Goal: Transaction & Acquisition: Purchase product/service

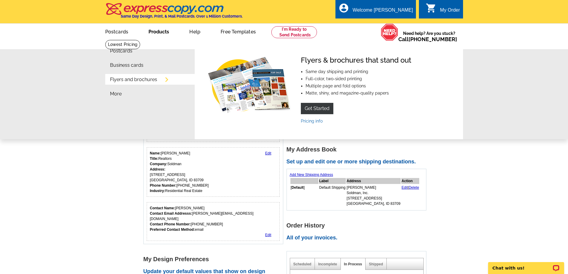
click at [145, 81] on link "Flyers and brochures" at bounding box center [133, 79] width 47 height 5
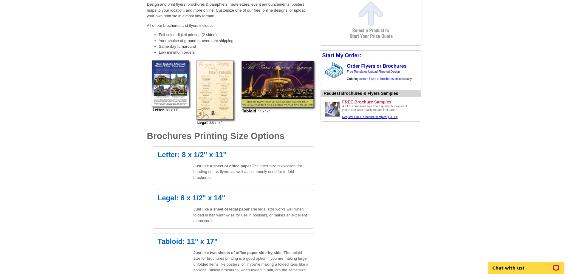
scroll to position [89, 0]
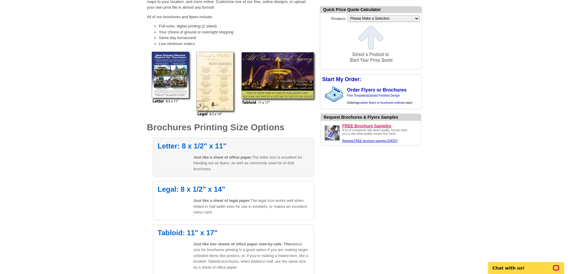
click at [175, 155] on div "Letter: 8 x 1/2" x 11" Just like a sheet of office paper. The letter size is ex…" at bounding box center [233, 157] width 161 height 39
select select "6"
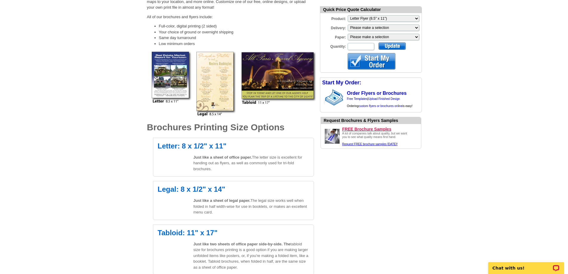
scroll to position [0, 0]
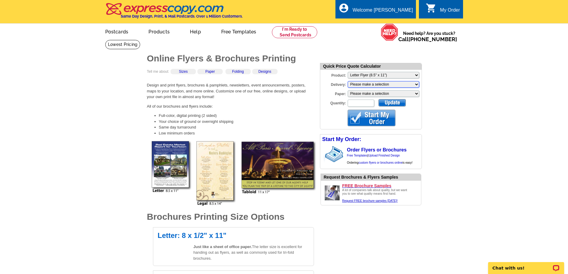
click at [416, 84] on select "Please make a selection Print + Address+USPS First Class Print-Only+Shipped To …" at bounding box center [383, 84] width 72 height 7
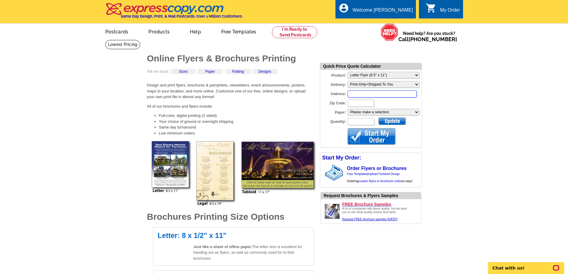
click at [382, 93] on input "Address:" at bounding box center [381, 93] width 69 height 7
type input "12638 W. Castlewood Drive"
type input "83709"
click at [415, 113] on select "Please make a selection Uncoated Heavy Card Stock Uncoated Cover Stock Regular …" at bounding box center [383, 112] width 72 height 7
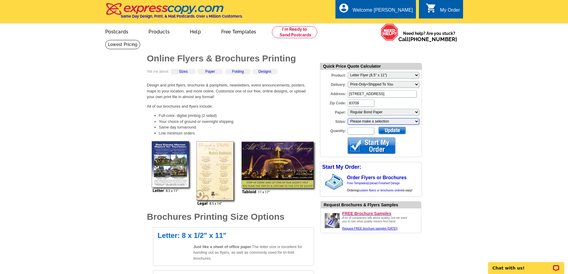
click at [416, 122] on select "Please make a selection One sided, color Two sided, color + B/W Two sided, full…" at bounding box center [383, 121] width 72 height 7
select select "3"
click at [347, 119] on select "Please make a selection One sided, color Two sided, color + B/W Two sided, full…" at bounding box center [383, 121] width 72 height 7
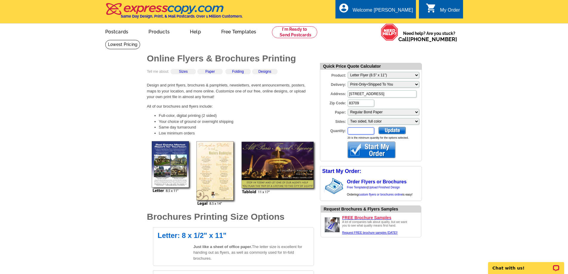
click at [360, 131] on input "Quantity:" at bounding box center [360, 130] width 27 height 7
type input "200"
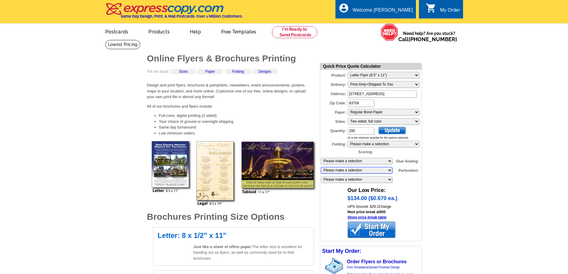
click at [389, 169] on select "Please make a selection 2 dots (bi-fold) 2 dots (tri-fold)" at bounding box center [357, 170] width 72 height 7
click at [387, 180] on select "Please make a selection 1 perforation 2 perforations" at bounding box center [357, 179] width 72 height 7
click at [413, 144] on select "Please make a selection 1 fold (bi-fold) 2 folds (tri-fold)" at bounding box center [383, 144] width 72 height 7
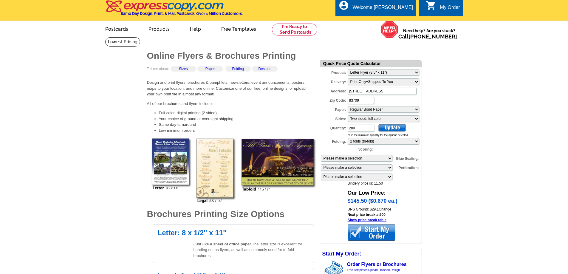
scroll to position [89, 0]
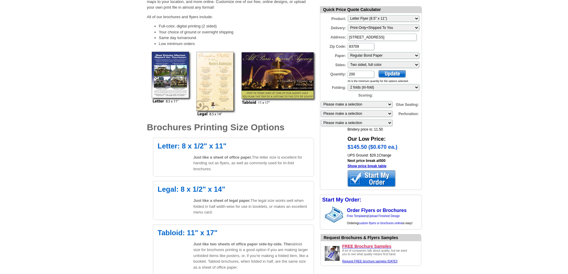
click at [386, 180] on div at bounding box center [371, 178] width 48 height 16
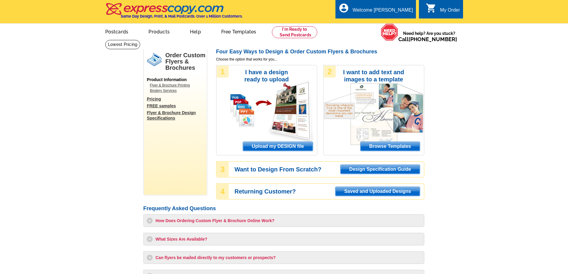
click at [276, 147] on span "Upload my DESIGN file" at bounding box center [277, 146] width 69 height 9
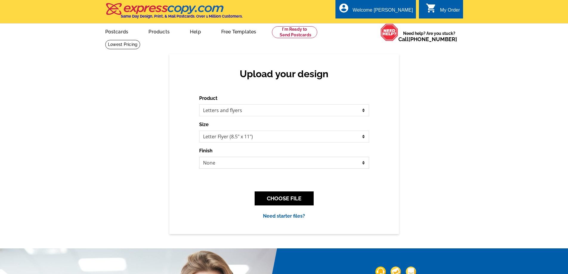
click at [313, 162] on select "None Envelope Mailer Bi-fold Mailer Tri-fold Mailer" at bounding box center [284, 163] width 170 height 12
select select "4"
click at [199, 157] on select "None Envelope Mailer Bi-fold Mailer Tri-fold Mailer" at bounding box center [284, 163] width 170 height 12
click at [300, 198] on button "CHOOSE FILE" at bounding box center [283, 198] width 59 height 14
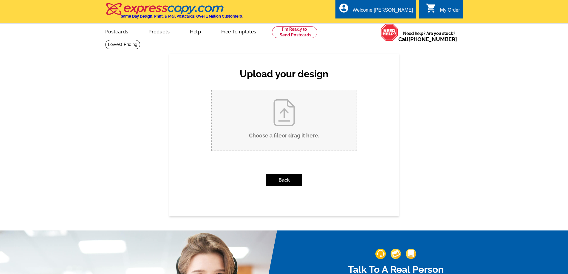
click at [305, 117] on input "Choose a file or drag it here ." at bounding box center [284, 120] width 145 height 60
type input "C:\fakepath\September Soldman newsletter (3).pdf"
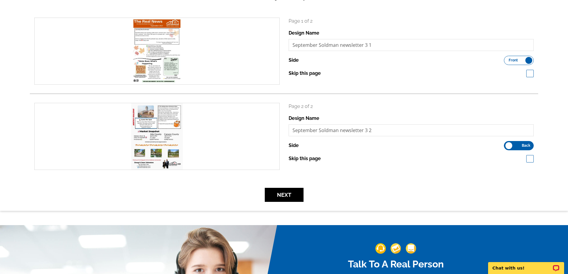
scroll to position [89, 0]
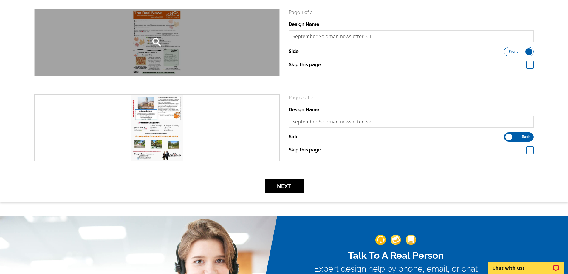
click at [170, 42] on div "search" at bounding box center [157, 42] width 245 height 66
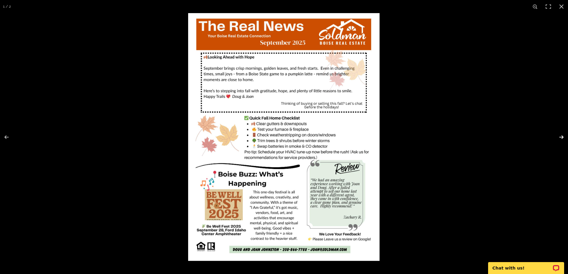
click at [561, 136] on button at bounding box center [557, 137] width 21 height 30
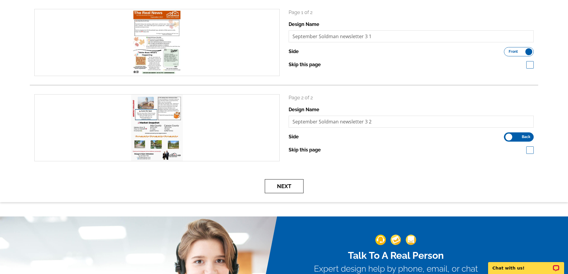
click at [290, 188] on button "Next" at bounding box center [284, 186] width 39 height 14
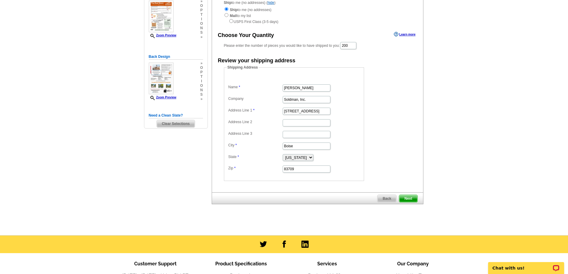
scroll to position [89, 0]
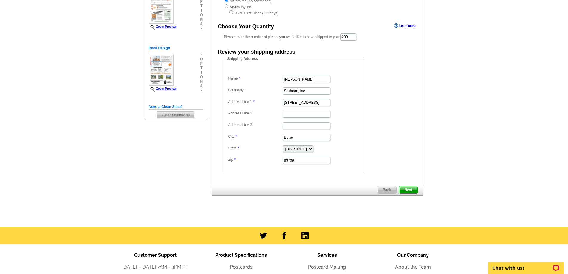
click at [410, 188] on span "Next" at bounding box center [408, 189] width 18 height 7
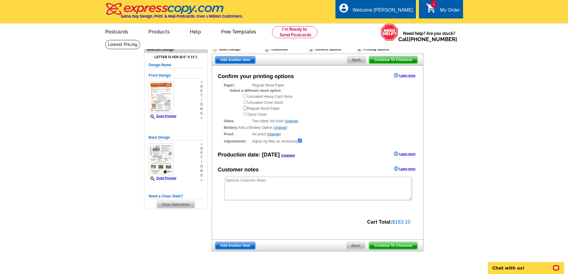
click at [245, 108] on input "radio" at bounding box center [245, 108] width 4 height 4
radio input "true"
click at [278, 127] on link "change" at bounding box center [280, 127] width 12 height 4
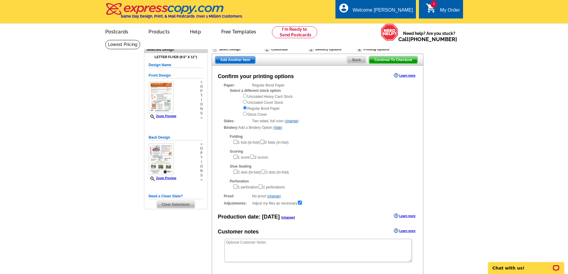
click at [264, 143] on input"] "checkbox" at bounding box center [262, 142] width 4 height 4
checkbox input"] "true"
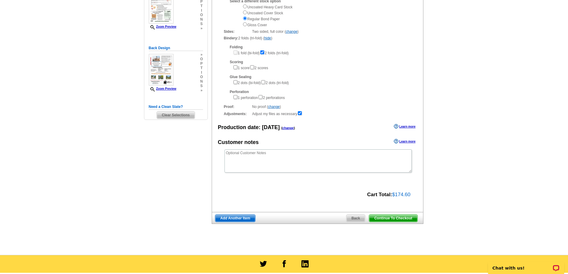
click at [384, 222] on span "Continue To Checkout" at bounding box center [393, 218] width 48 height 7
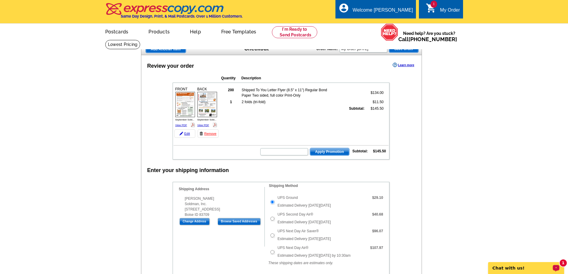
click at [551, 268] on div "1 Chat with us!" at bounding box center [526, 268] width 76 height 12
click at [293, 150] on input "text" at bounding box center [284, 151] width 48 height 7
type input "chat20"
click at [325, 153] on span "Apply Promotion" at bounding box center [329, 151] width 39 height 7
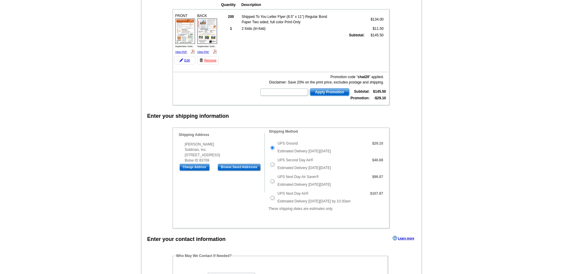
scroll to position [89, 0]
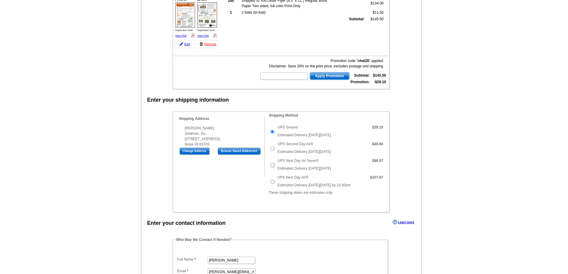
click at [272, 164] on input "UPS Next Day Air Saver®" at bounding box center [272, 165] width 4 height 4
radio input "true"
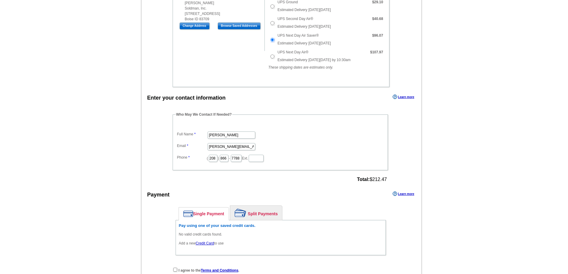
scroll to position [179, 0]
